Goal: Find contact information: Find contact information

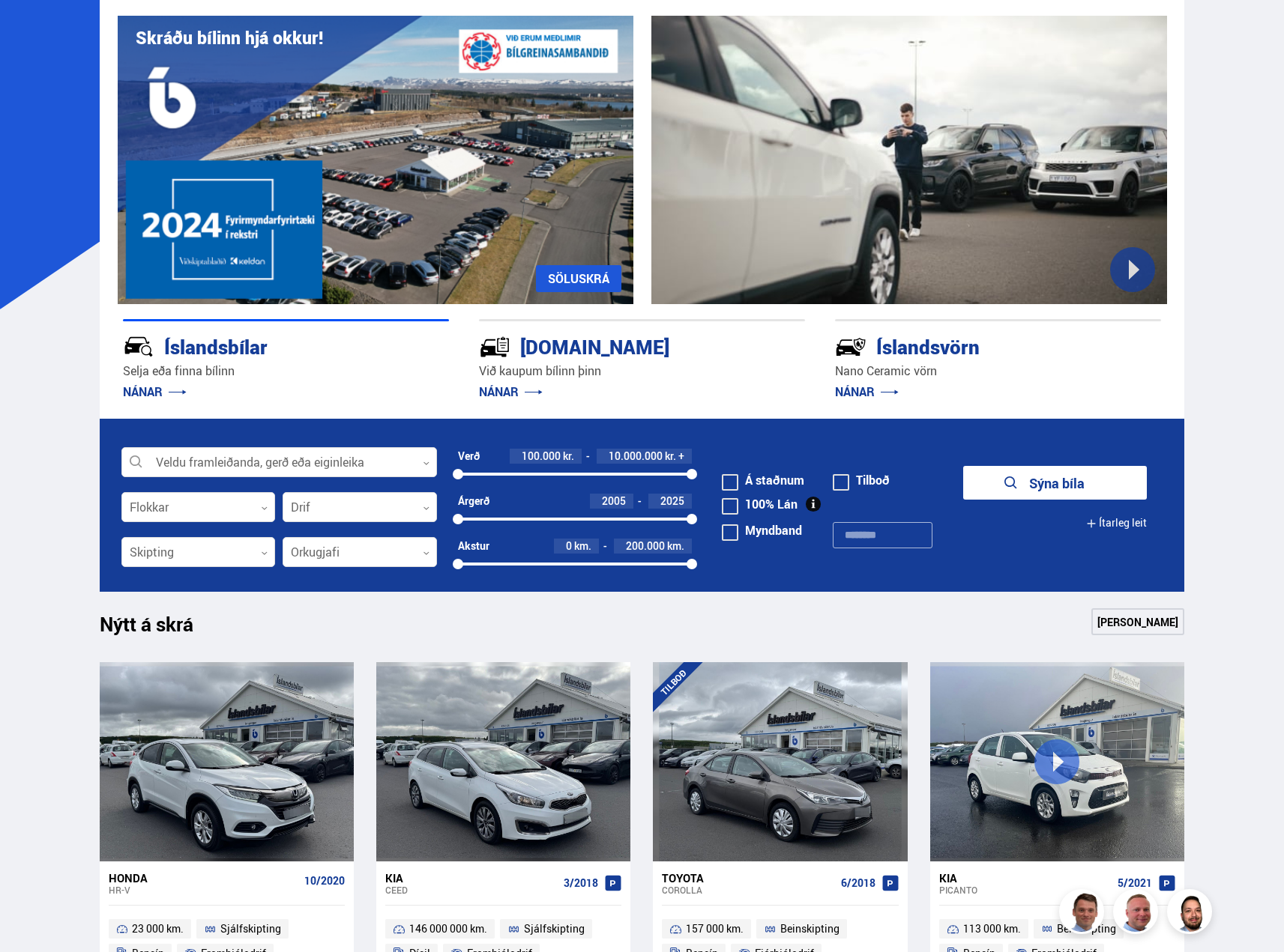
scroll to position [299, 0]
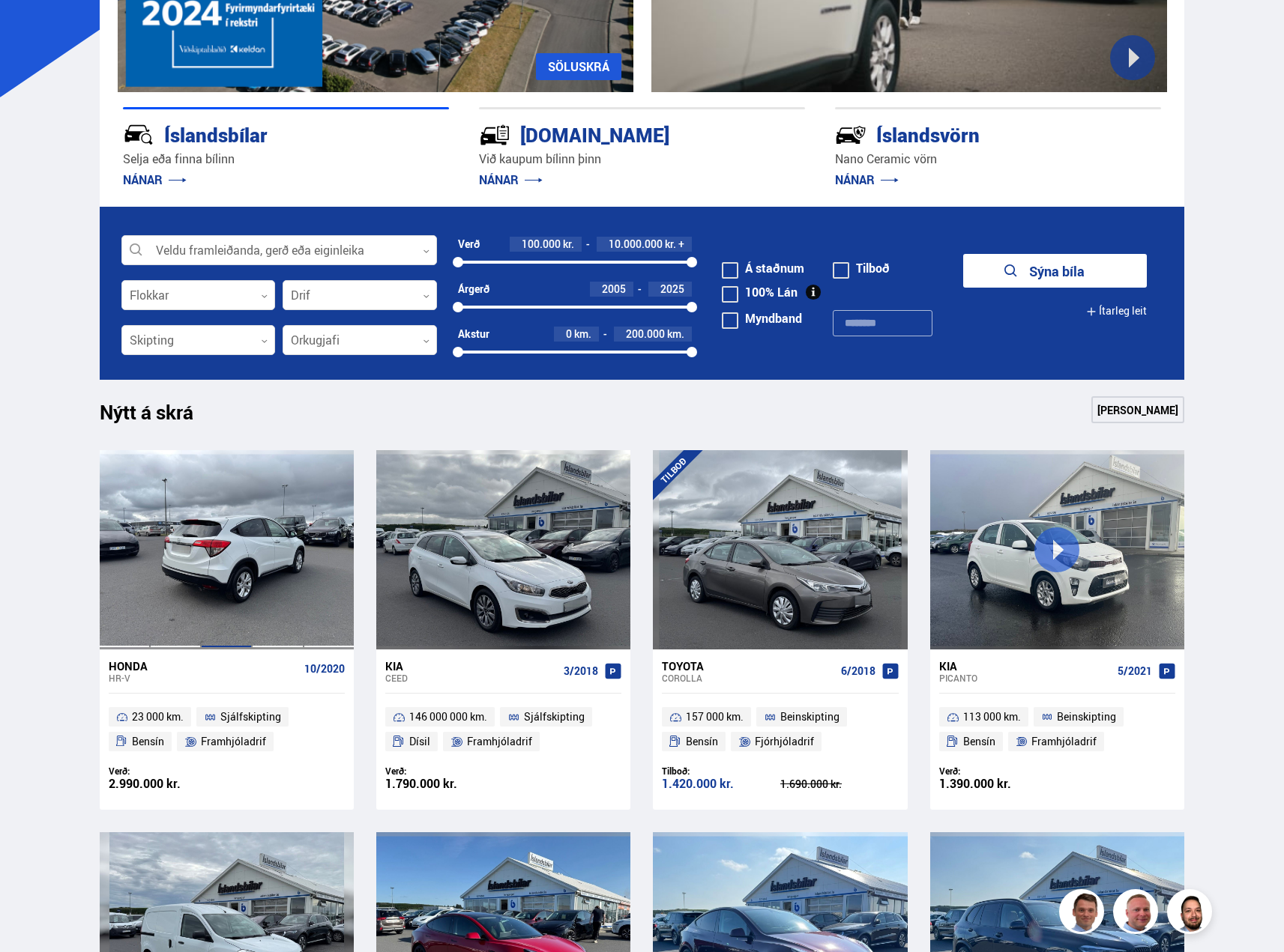
click at [209, 595] on div at bounding box center [226, 550] width 51 height 199
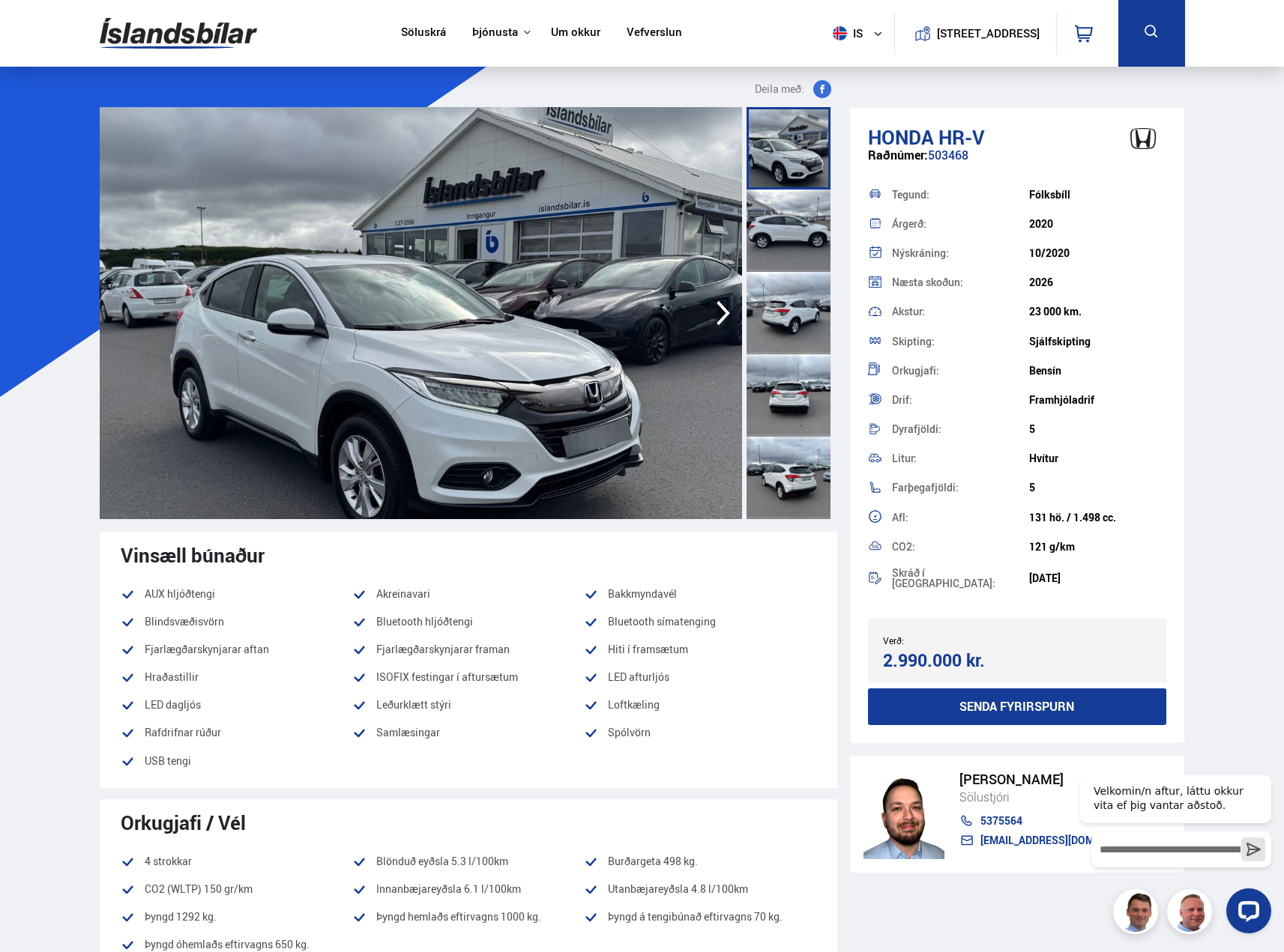
click at [1050, 834] on link "[EMAIL_ADDRESS][DOMAIN_NAME]" at bounding box center [1053, 841] width 189 height 12
drag, startPoint x: 1086, startPoint y: 831, endPoint x: 1030, endPoint y: 826, distance: 56.2
click html "Velkomin/n aftur, láttu okkur vita ef þig vantar aðstoð."
